Goal: Transaction & Acquisition: Purchase product/service

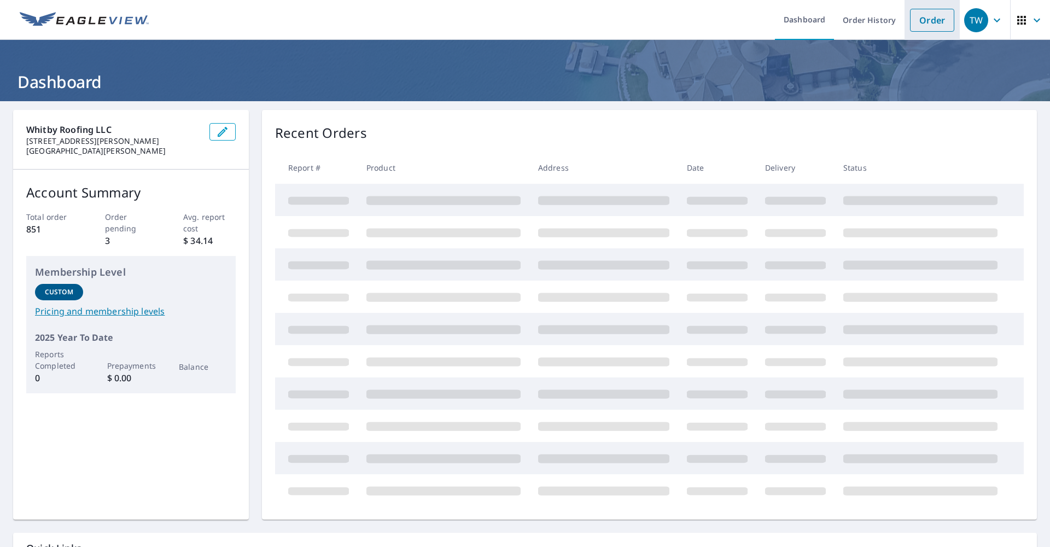
click at [930, 26] on link "Order" at bounding box center [932, 20] width 44 height 23
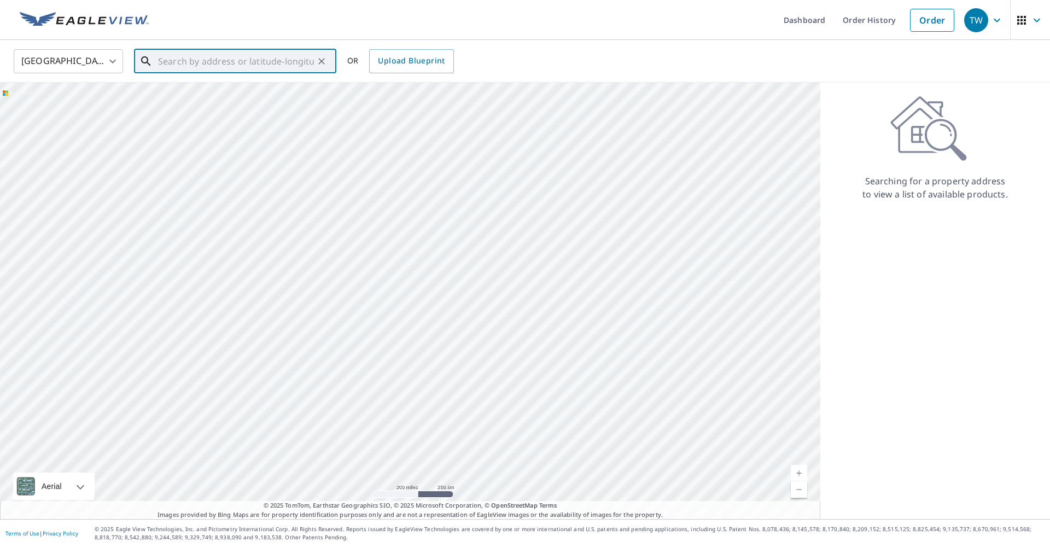
click at [258, 59] on input "text" at bounding box center [236, 61] width 156 height 31
click at [227, 98] on span "[STREET_ADDRESS]" at bounding box center [242, 92] width 172 height 13
type input "[STREET_ADDRESS]"
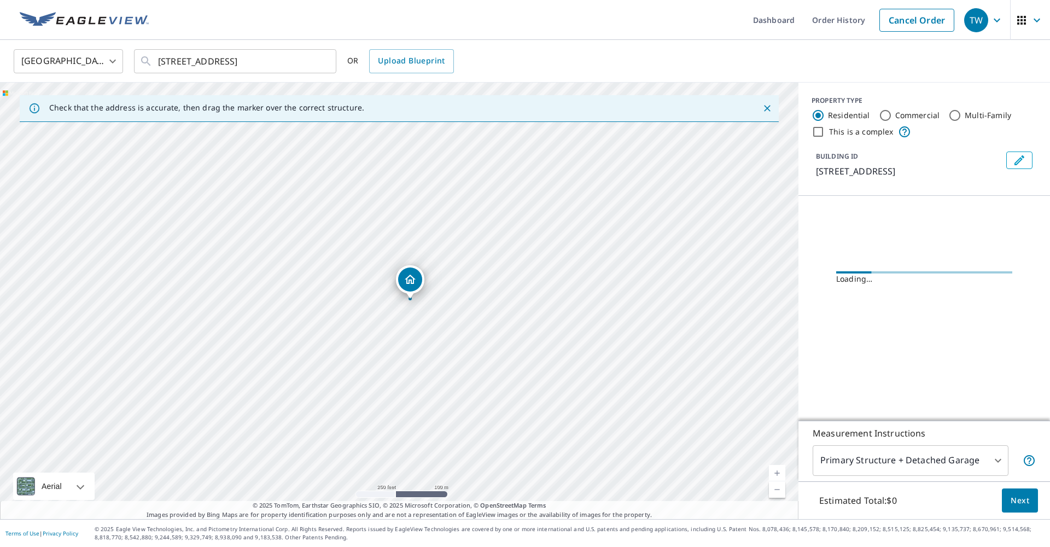
click at [776, 471] on link "Current Level 17, Zoom In" at bounding box center [777, 473] width 16 height 16
click at [776, 471] on link "Current Level 18.536866725053056, Zoom In Disabled" at bounding box center [777, 473] width 16 height 16
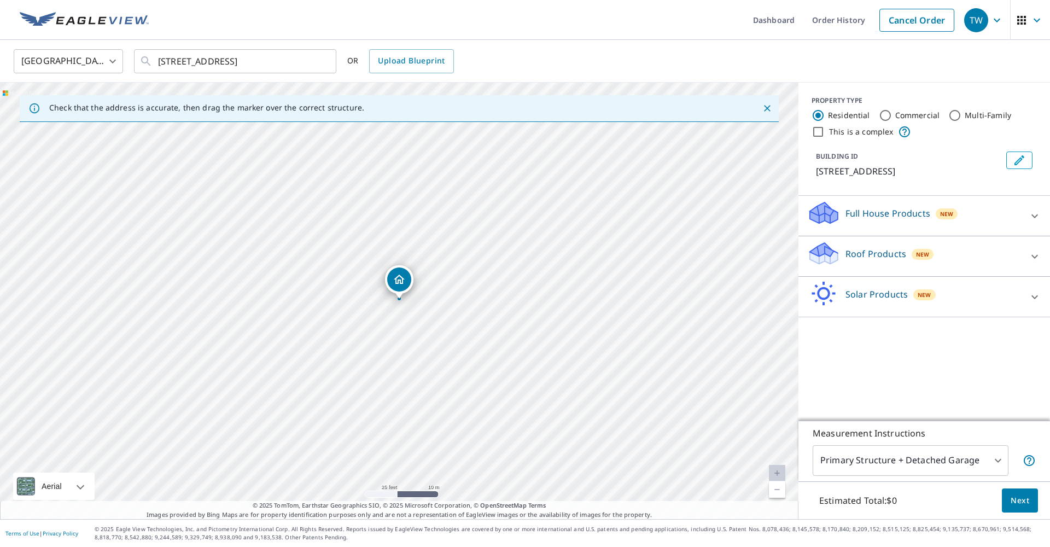
click at [1035, 258] on icon at bounding box center [1035, 256] width 7 height 4
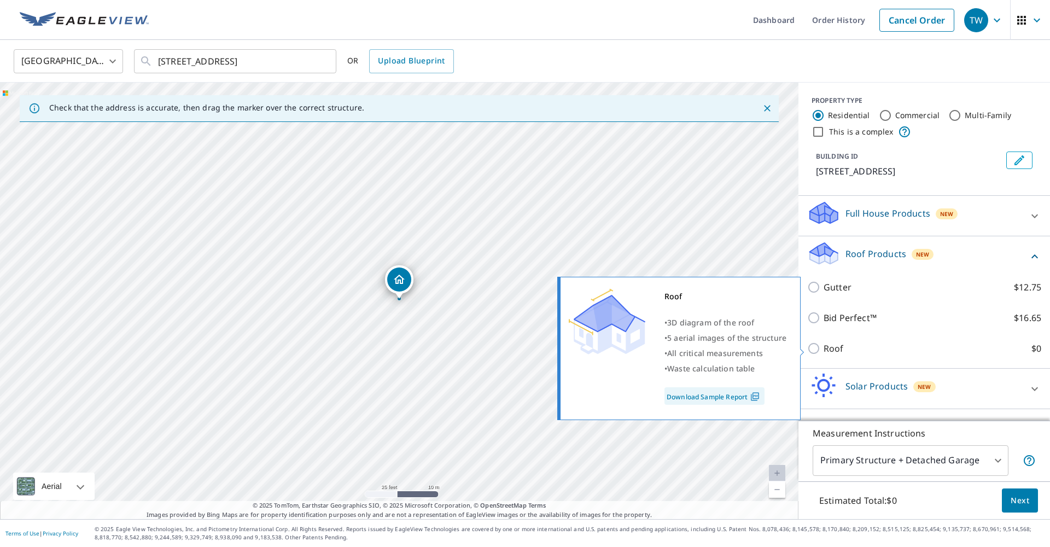
click at [818, 347] on input "Roof $0" at bounding box center [815, 348] width 16 height 13
checkbox input "true"
type input "3"
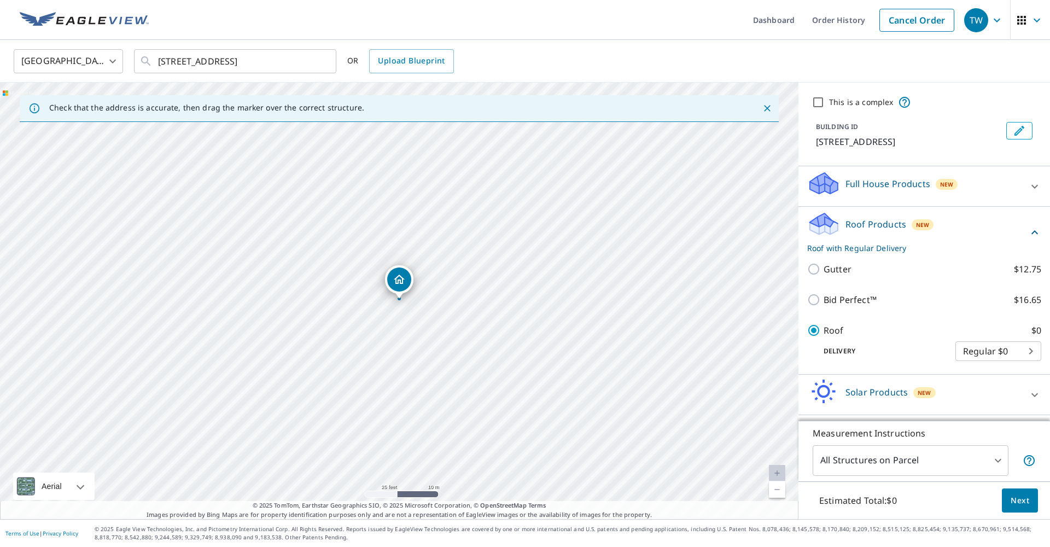
click at [1001, 462] on body "TW TW Dashboard Order History Cancel Order TW [GEOGRAPHIC_DATA] US ​ [STREET_AD…" at bounding box center [525, 273] width 1050 height 547
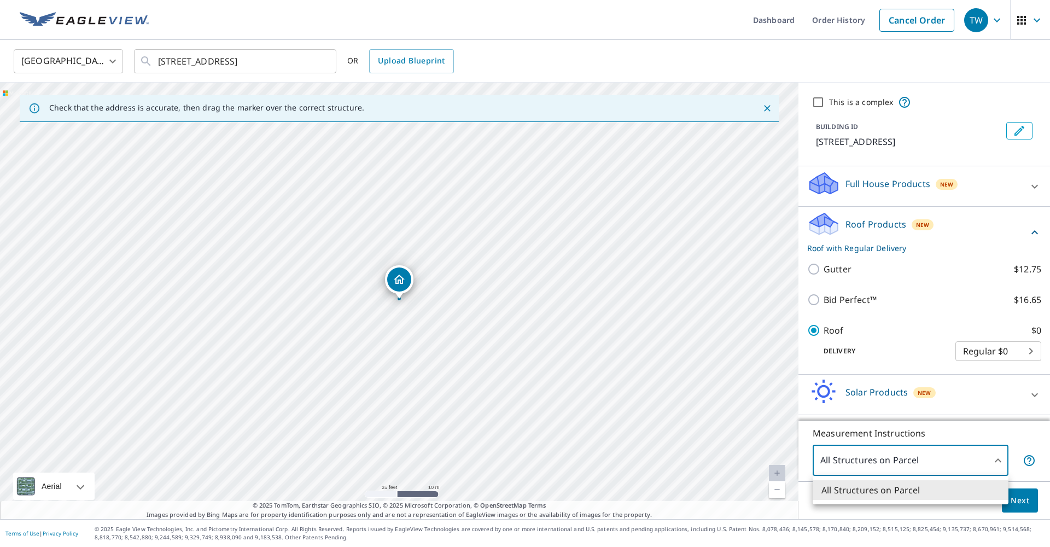
click at [998, 458] on div at bounding box center [525, 273] width 1050 height 547
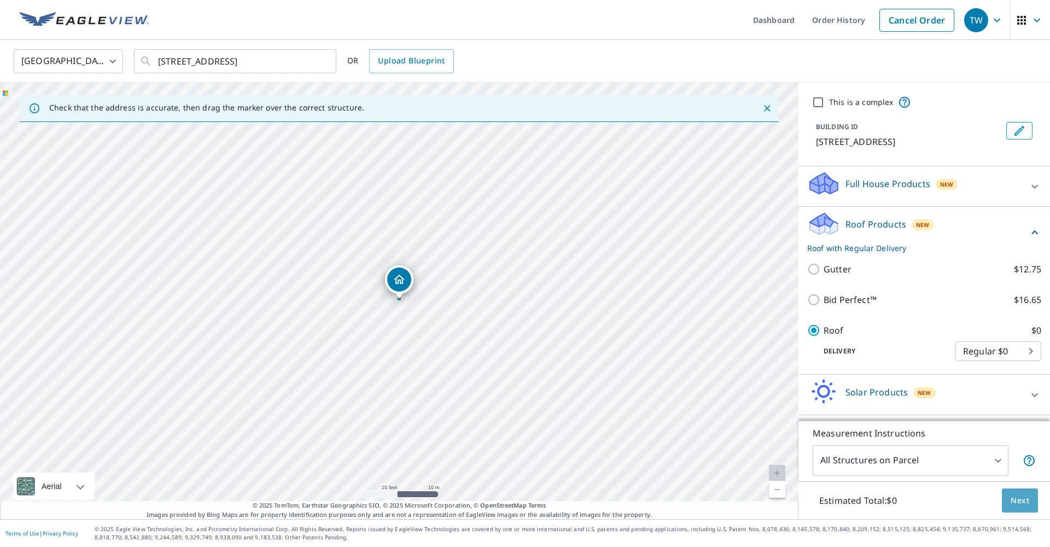
click at [1015, 499] on span "Next" at bounding box center [1020, 501] width 19 height 14
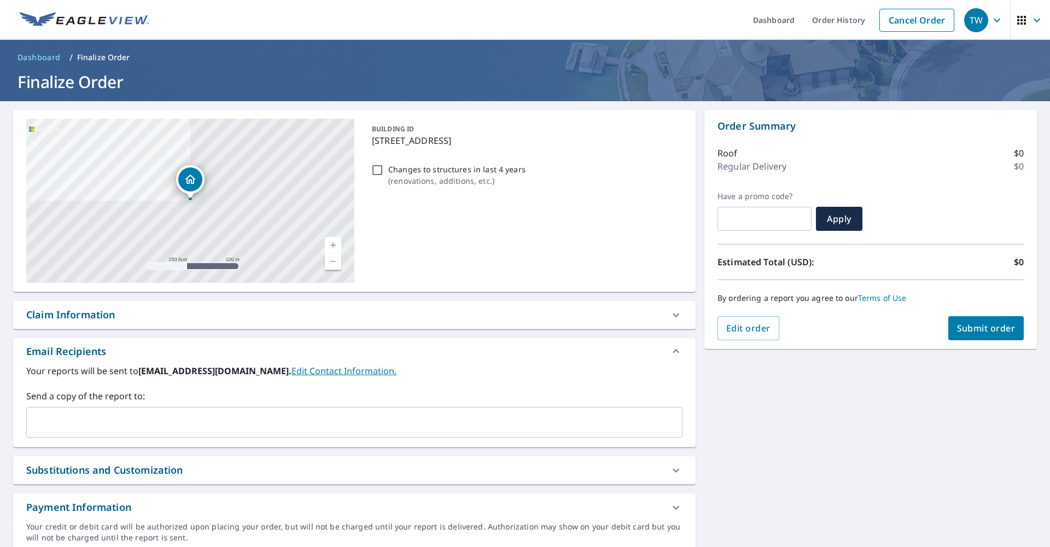
click at [980, 332] on span "Submit order" at bounding box center [986, 328] width 59 height 12
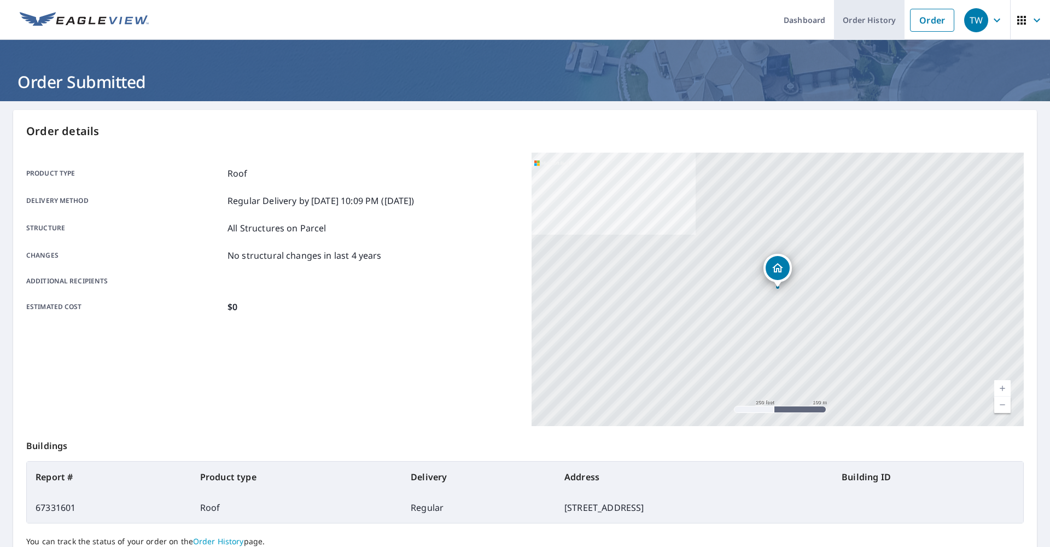
click at [867, 23] on link "Order History" at bounding box center [869, 20] width 71 height 40
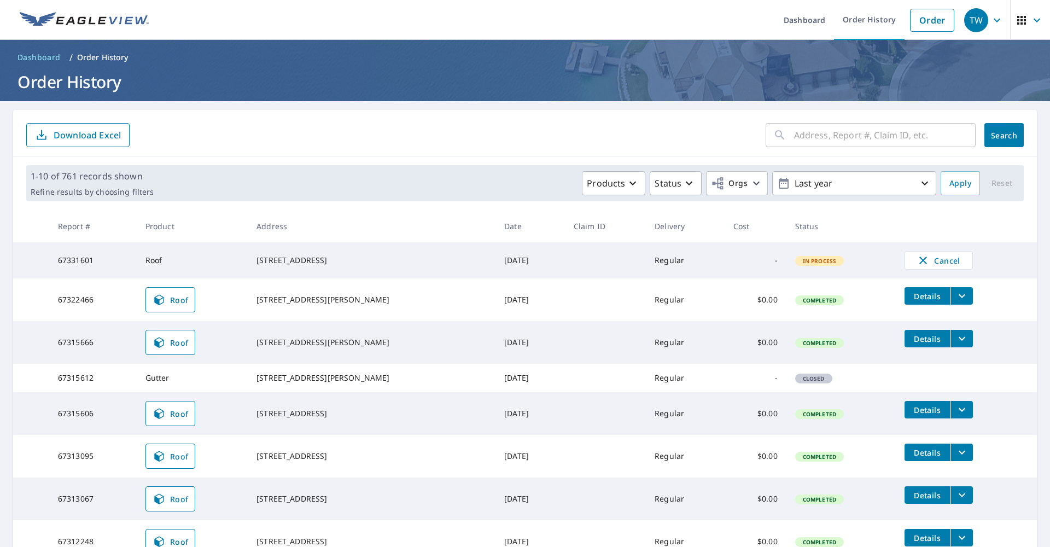
click at [811, 141] on input "text" at bounding box center [885, 135] width 182 height 31
type input "2985"
click at [1007, 133] on span "Search" at bounding box center [1004, 135] width 22 height 10
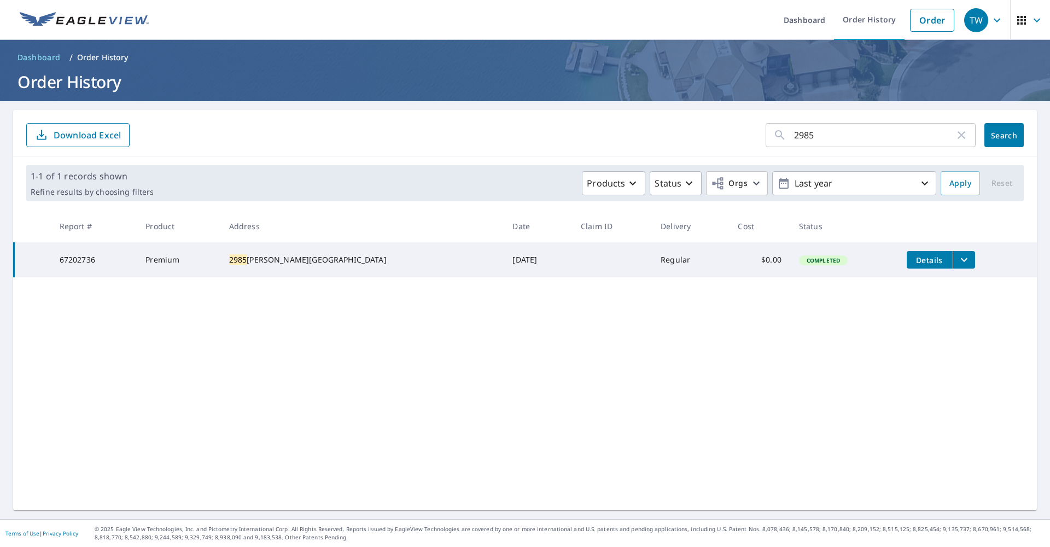
click at [958, 263] on icon "filesDropdownBtn-67202736" at bounding box center [964, 259] width 13 height 13
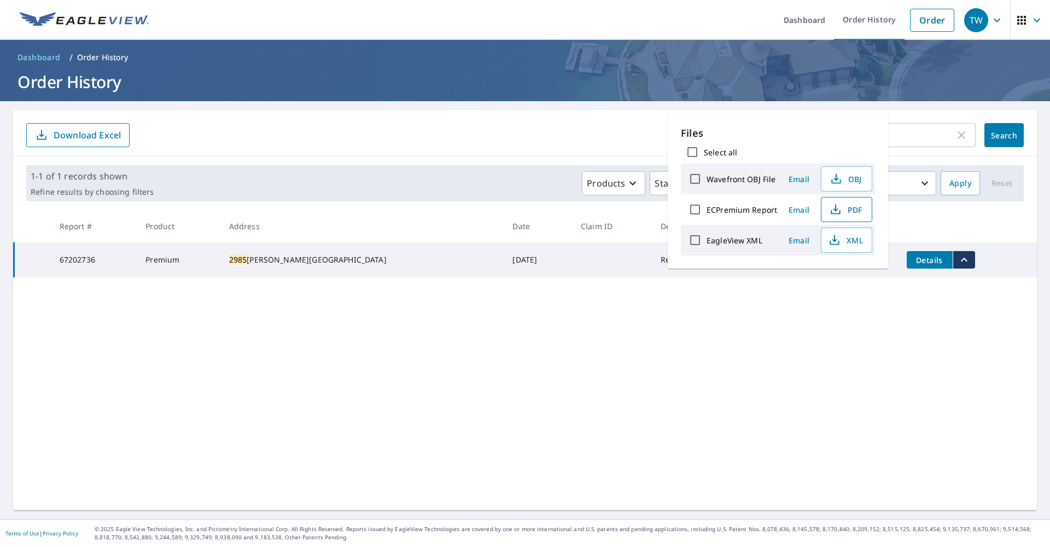
click at [858, 211] on span "PDF" at bounding box center [845, 209] width 35 height 13
click at [857, 211] on span "PDF" at bounding box center [845, 209] width 35 height 13
click at [548, 355] on div "2985 ​ Search Download Excel 1-1 of 1 records shown Refine results by choosing …" at bounding box center [525, 310] width 1024 height 400
